Goal: Information Seeking & Learning: Learn about a topic

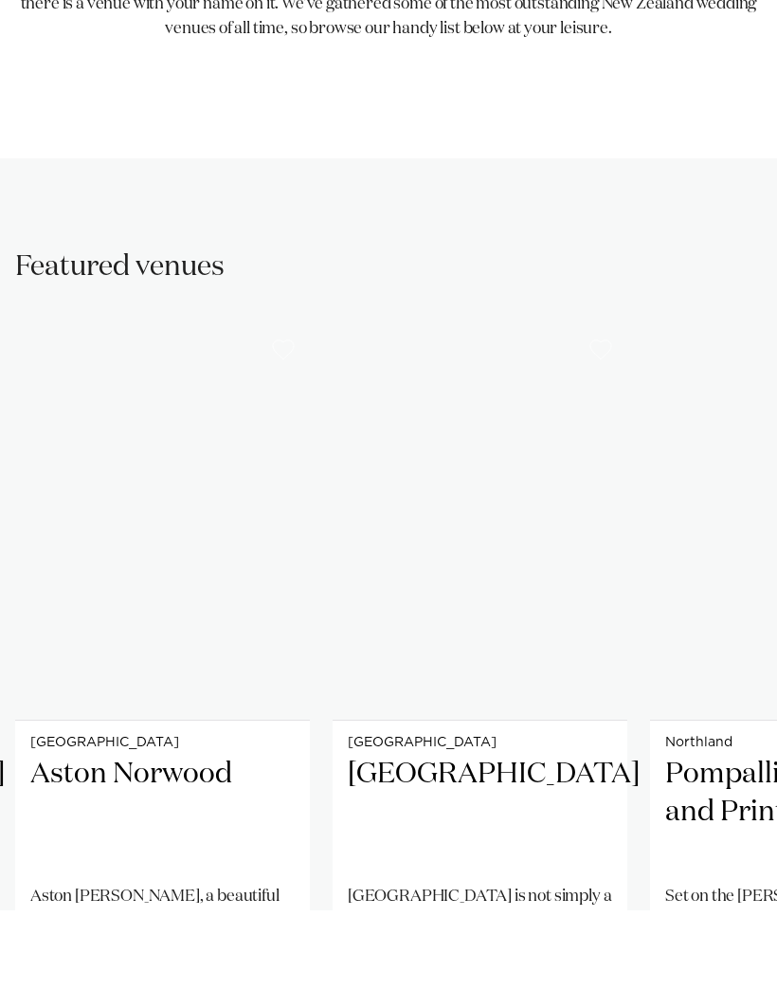
scroll to position [767, 0]
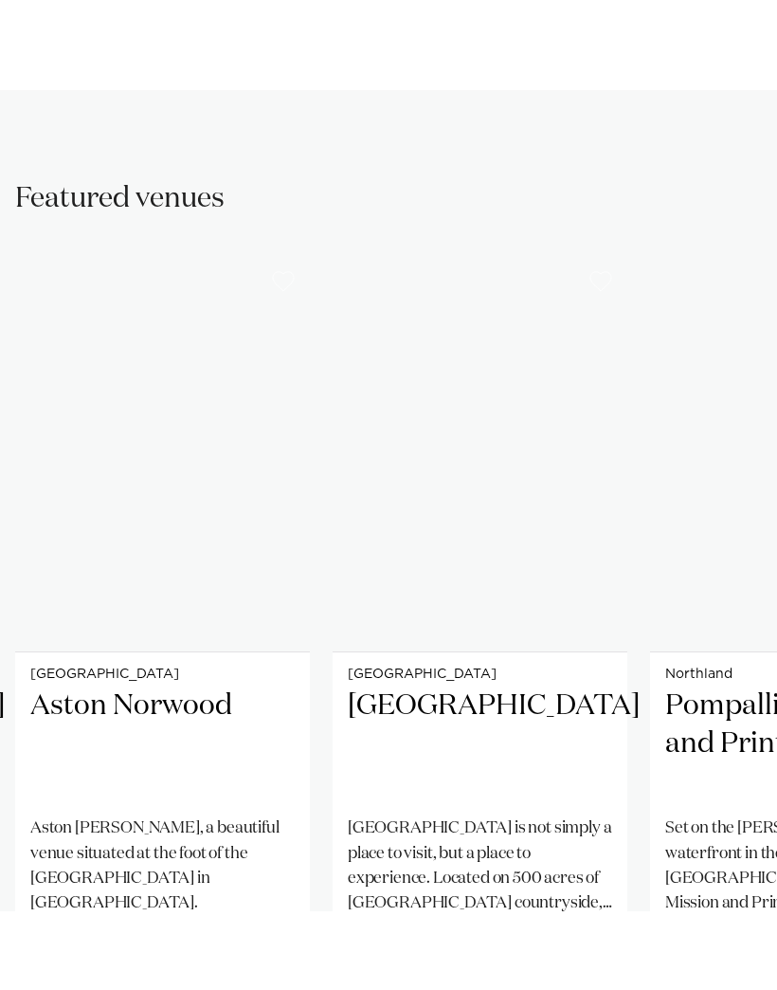
click at [518, 551] on img "3 / 41" at bounding box center [480, 533] width 295 height 395
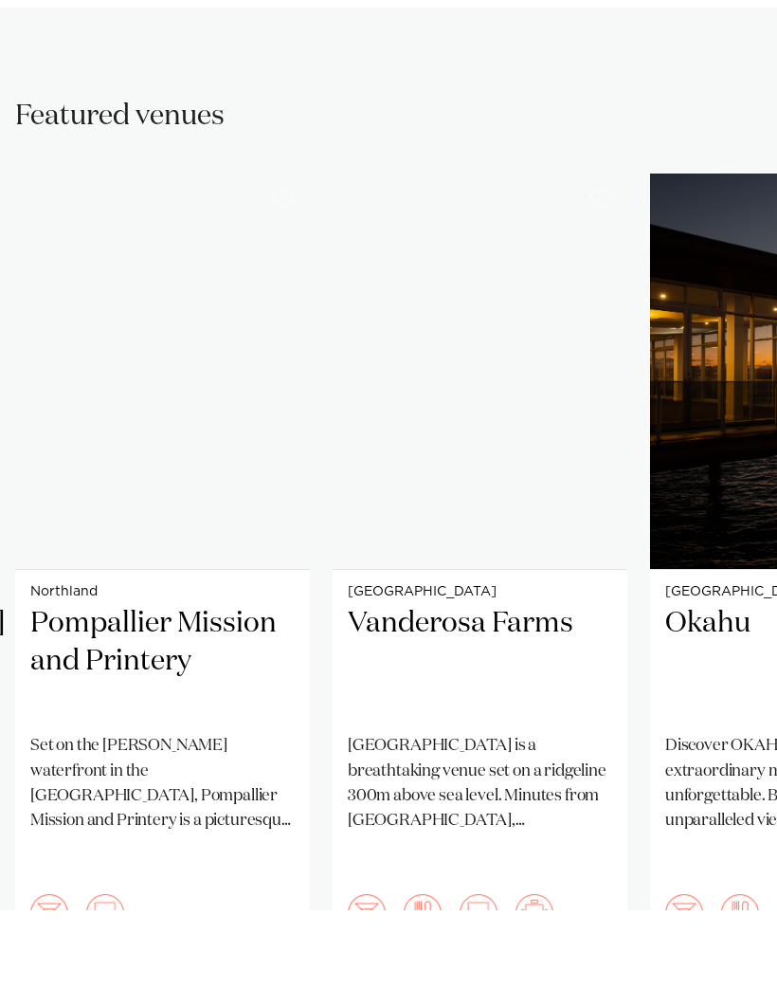
click at [531, 686] on h2 "Vanderosa Farms" at bounding box center [480, 742] width 264 height 113
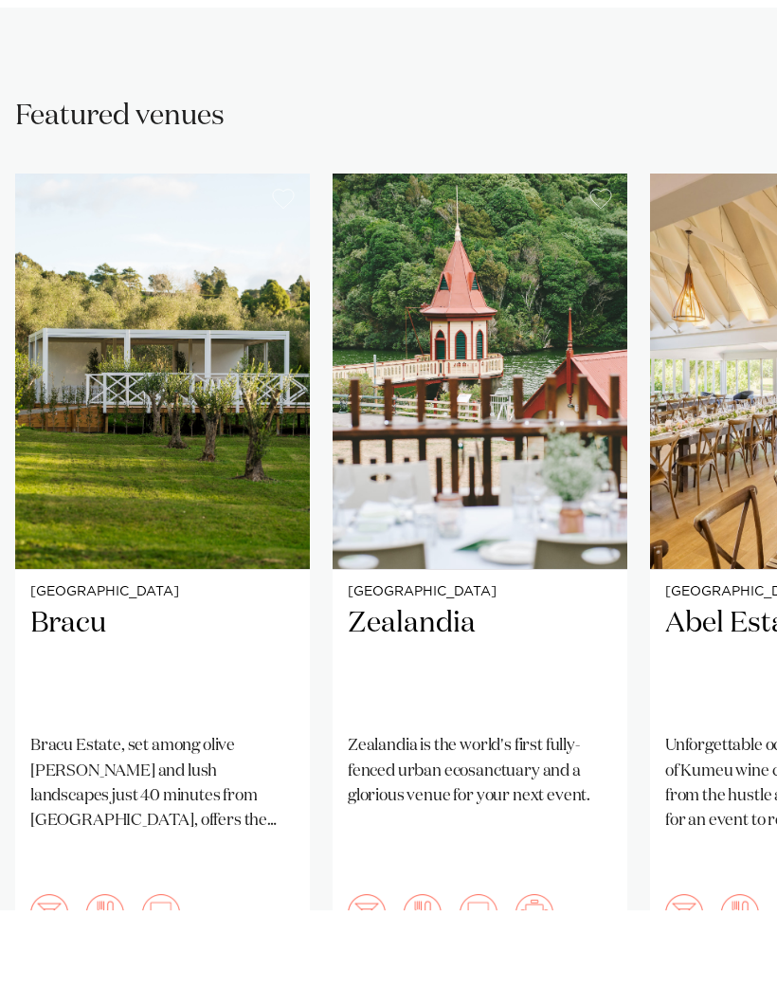
click at [220, 493] on img "8 / 41" at bounding box center [162, 451] width 295 height 395
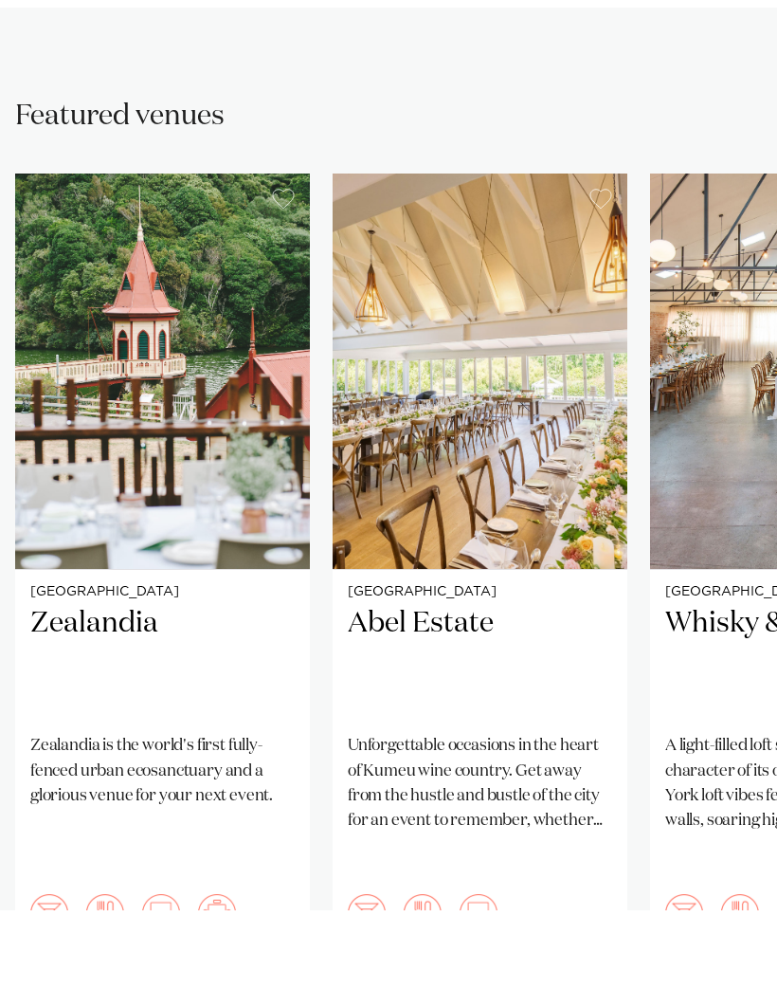
click at [489, 462] on img "10 / 41" at bounding box center [480, 451] width 295 height 395
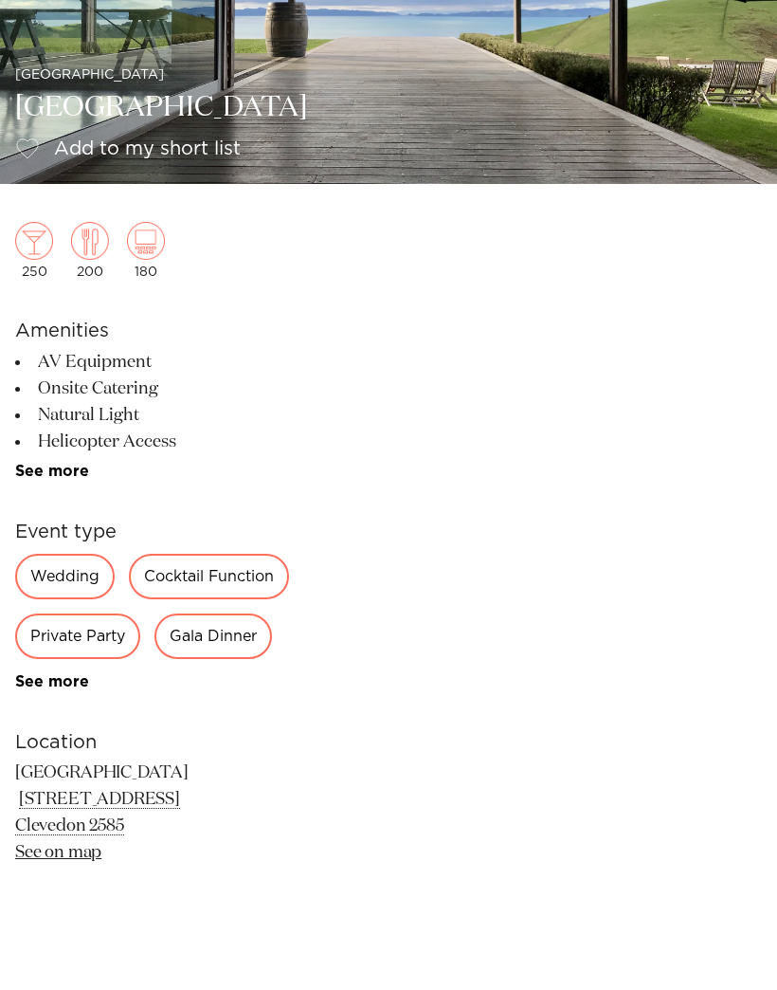
scroll to position [279, 0]
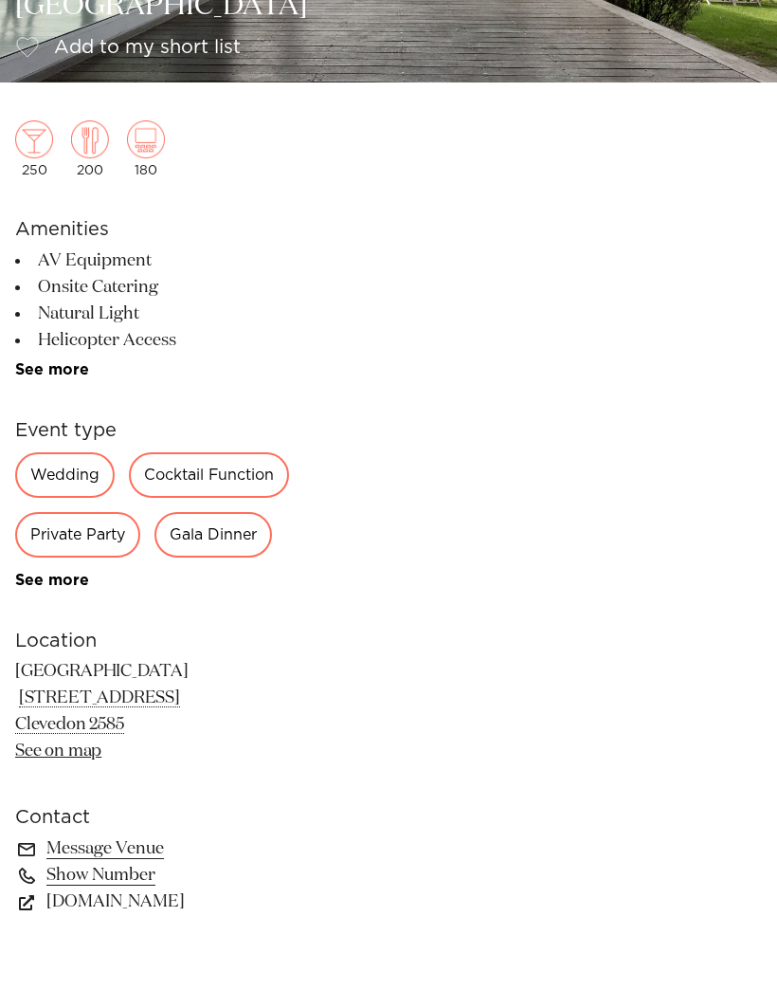
click at [59, 532] on div "Wedding" at bounding box center [65, 555] width 100 height 46
click at [62, 532] on div "Wedding" at bounding box center [65, 555] width 100 height 46
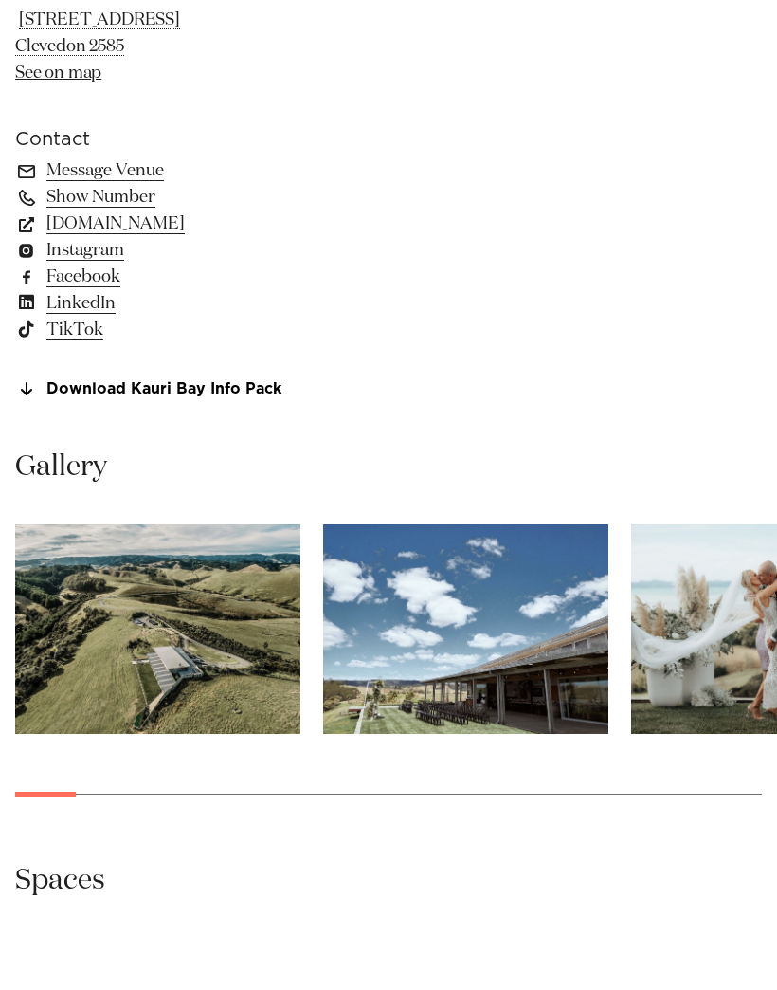
scroll to position [1028, 0]
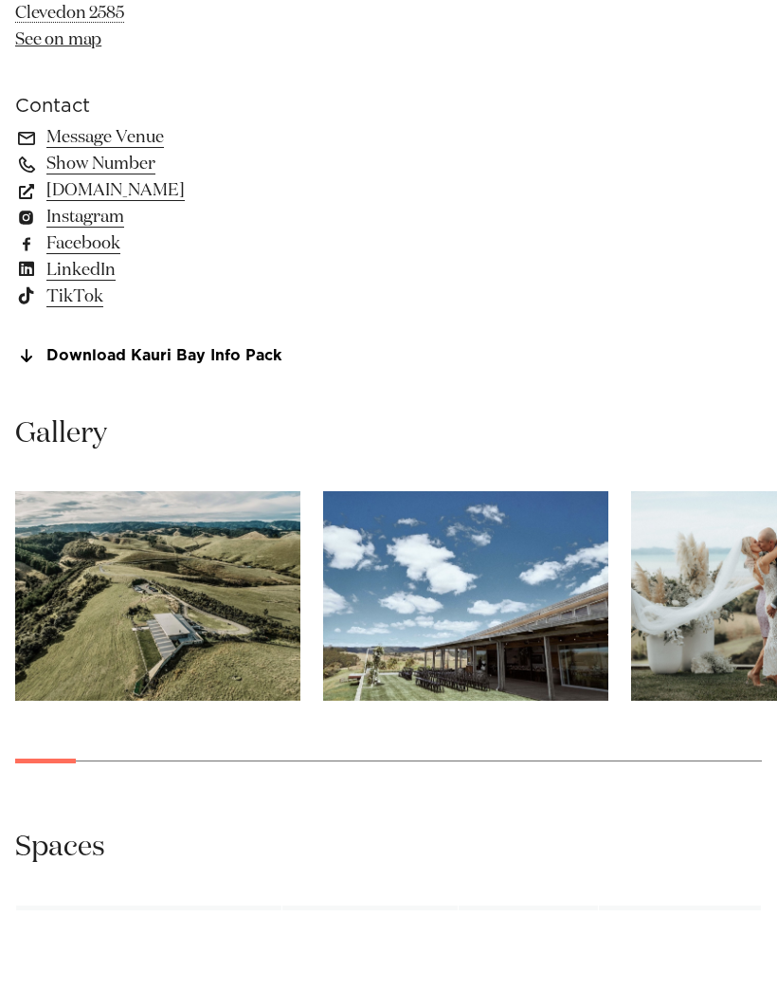
click at [165, 644] on img "1 / 30" at bounding box center [157, 676] width 285 height 210
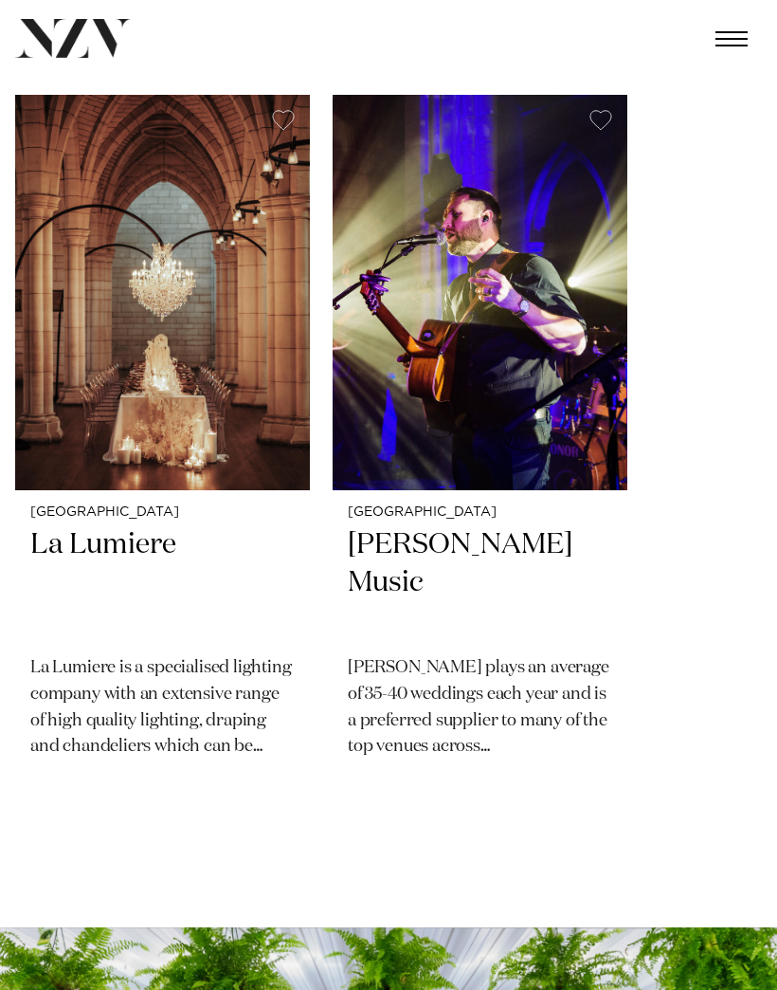
scroll to position [2934, 0]
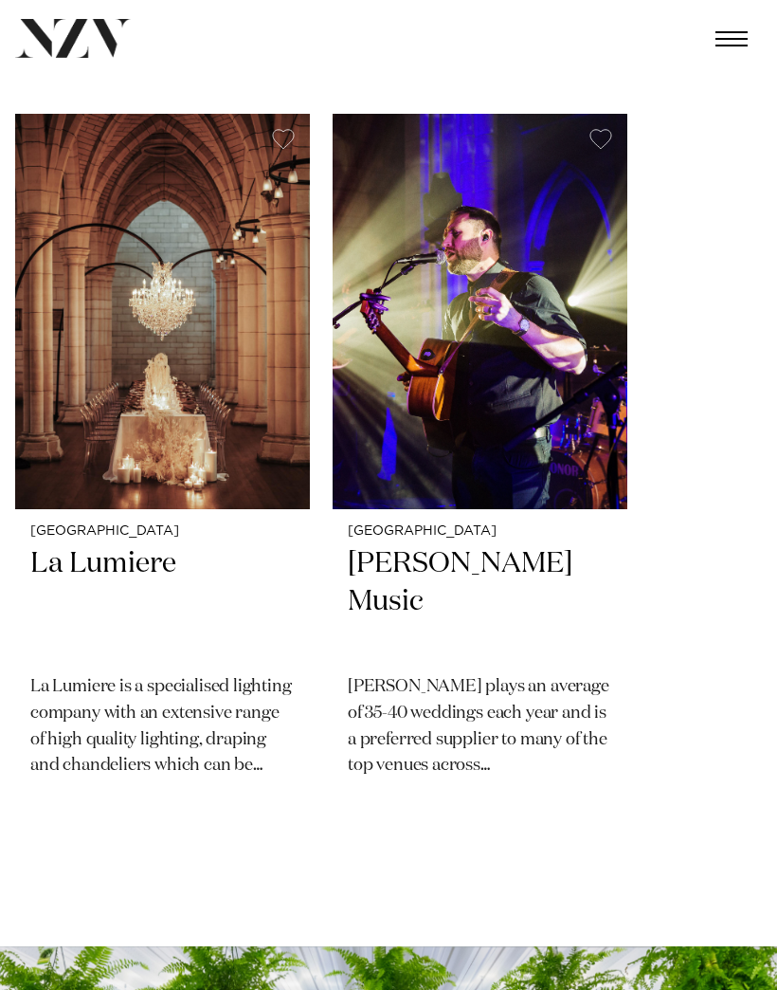
click at [725, 38] on span "button" at bounding box center [732, 39] width 32 height 2
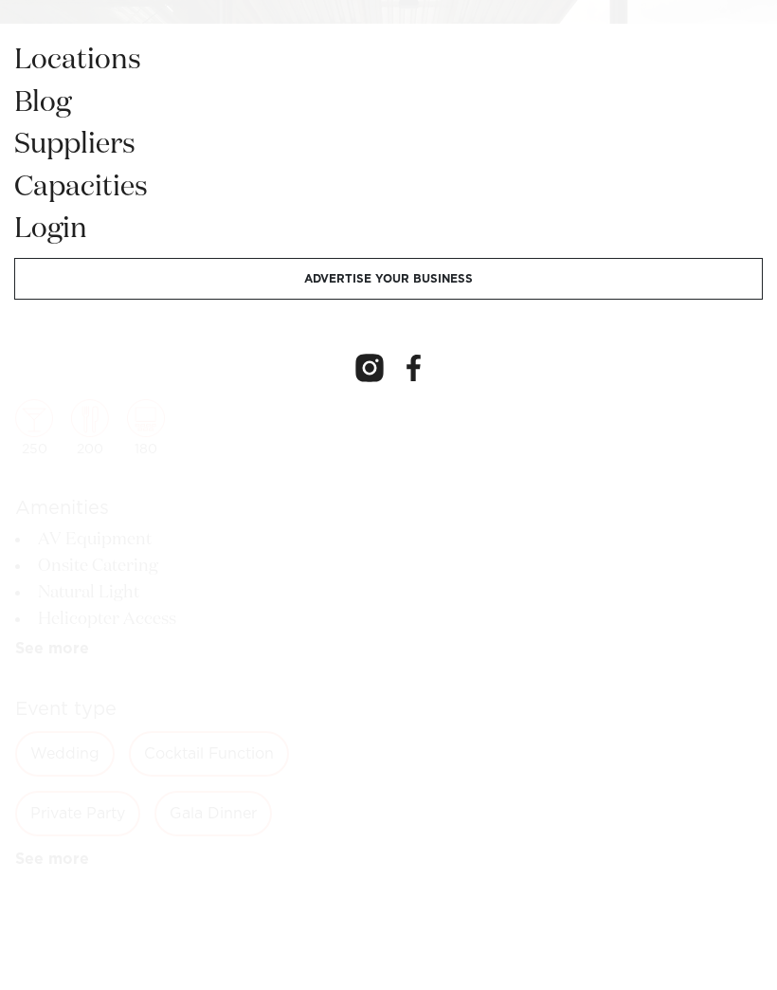
scroll to position [0, 0]
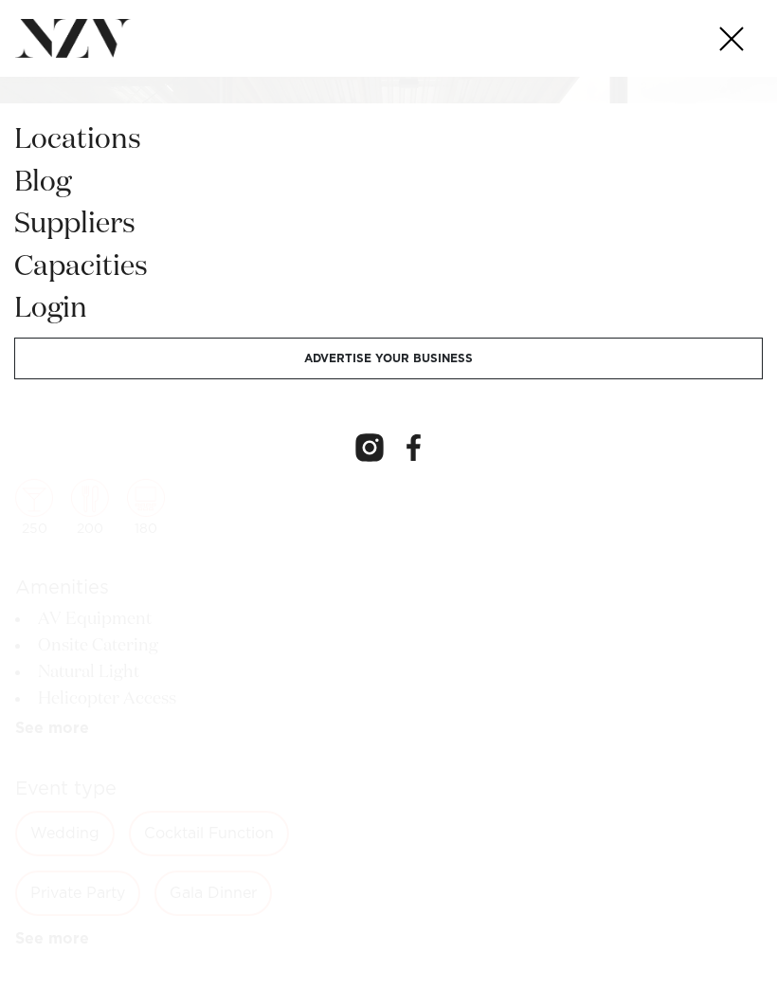
click at [735, 38] on span "button" at bounding box center [732, 38] width 32 height 15
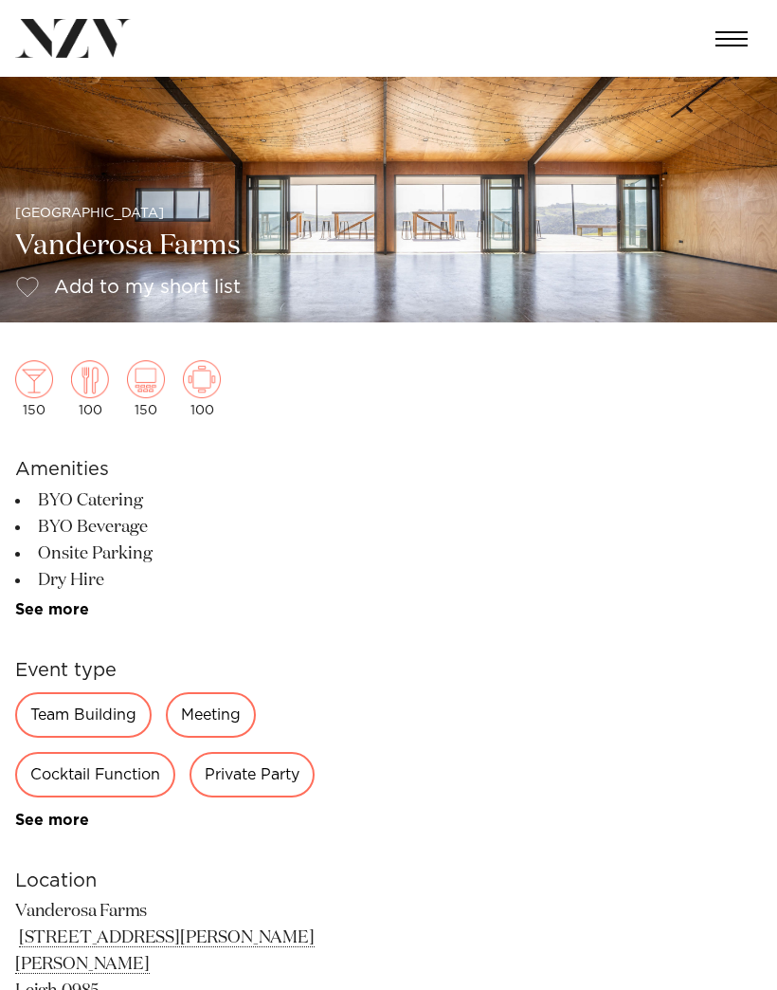
scroll to position [106, 0]
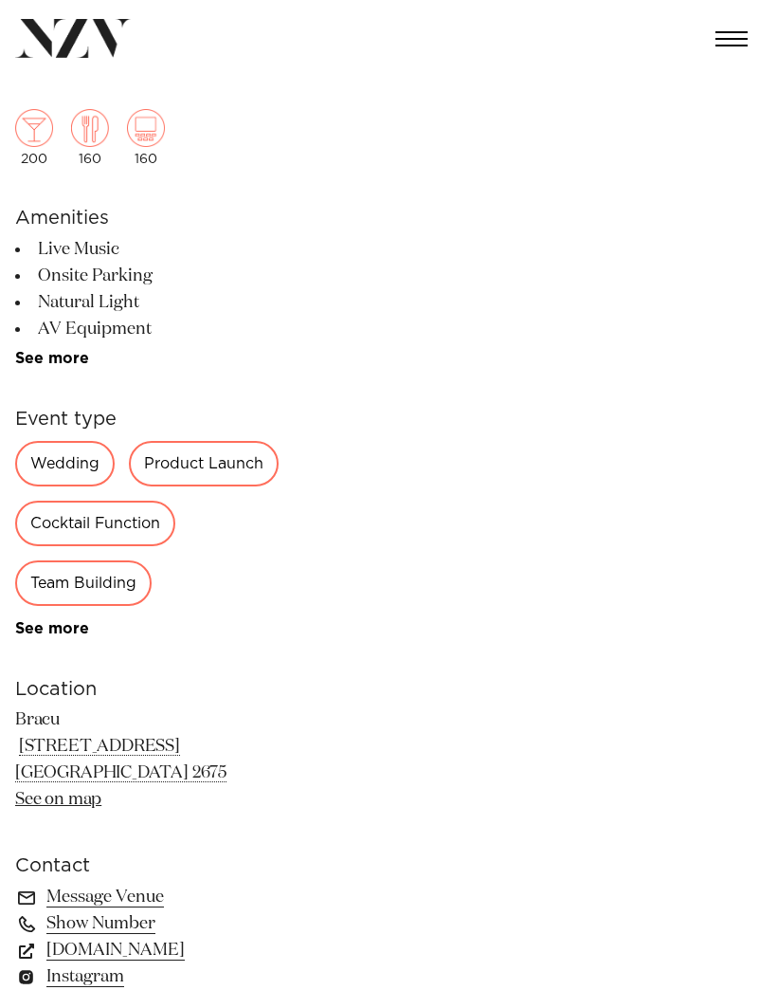
scroll to position [317, 0]
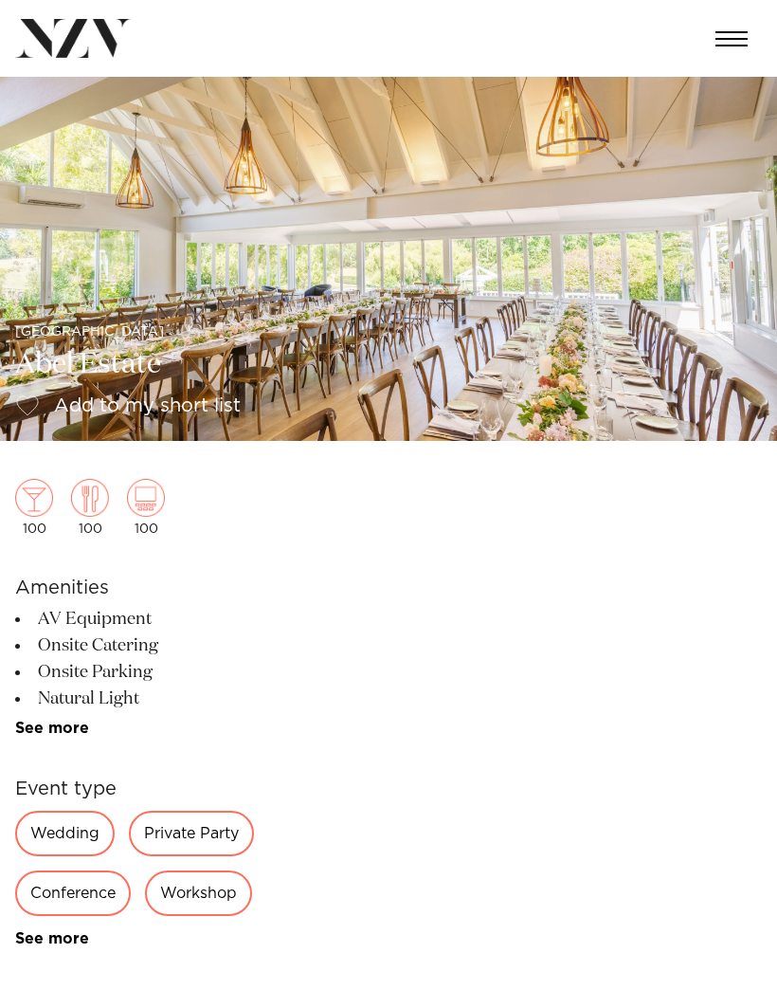
click at [611, 339] on img at bounding box center [388, 259] width 777 height 364
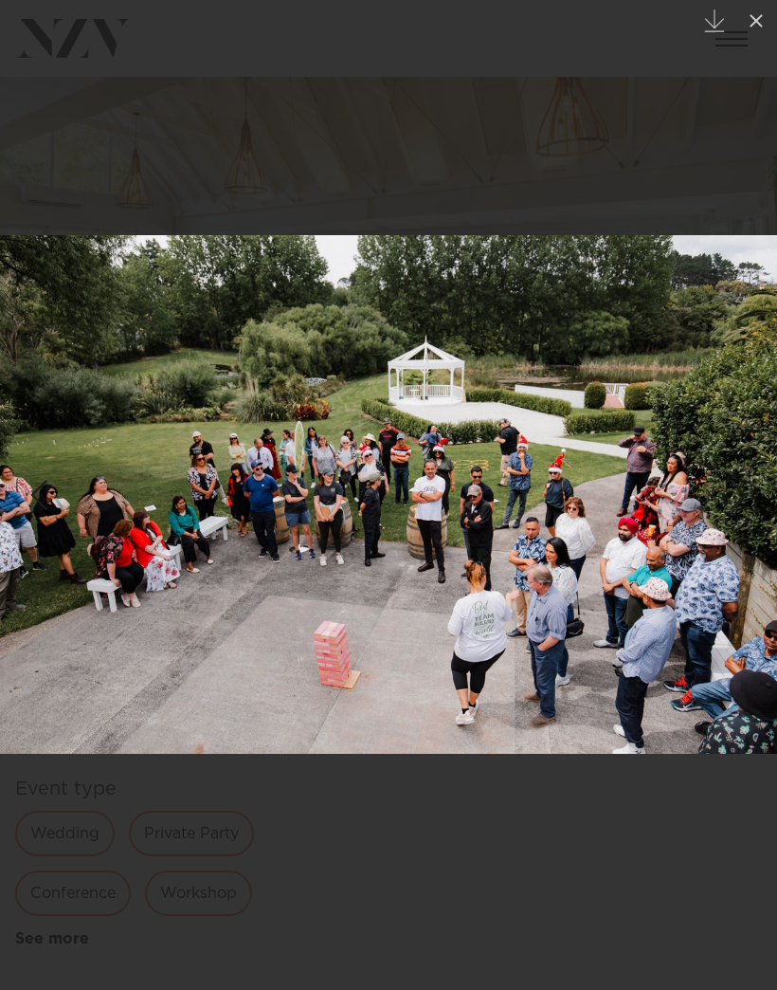
click at [750, 13] on icon at bounding box center [756, 20] width 23 height 23
